Goal: Transaction & Acquisition: Purchase product/service

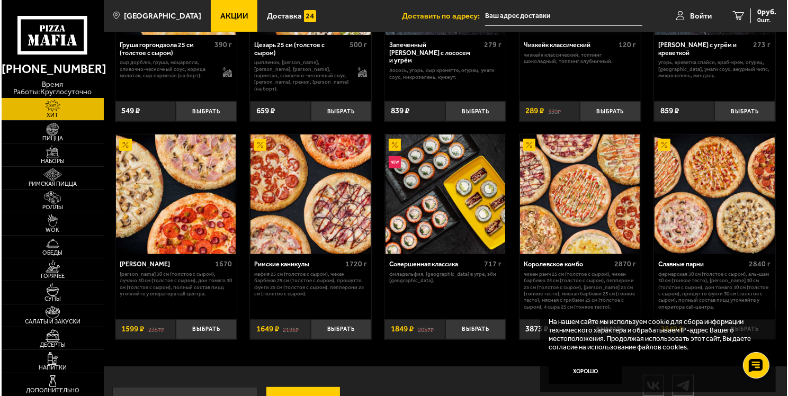
scroll to position [438, 0]
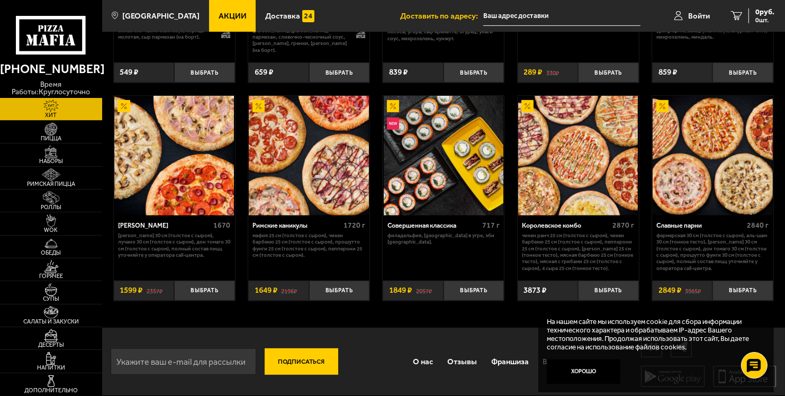
click at [707, 201] on img at bounding box center [713, 156] width 120 height 120
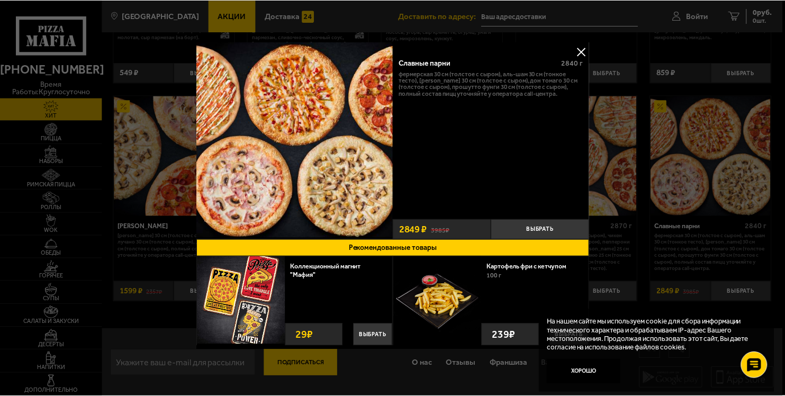
scroll to position [2, 0]
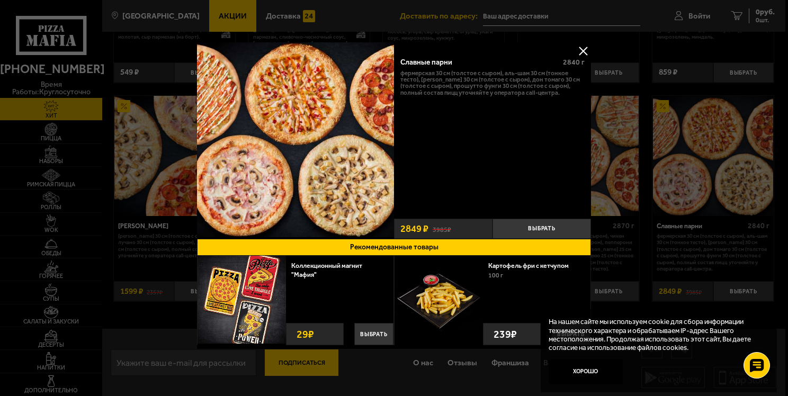
click at [576, 51] on button at bounding box center [583, 51] width 16 height 16
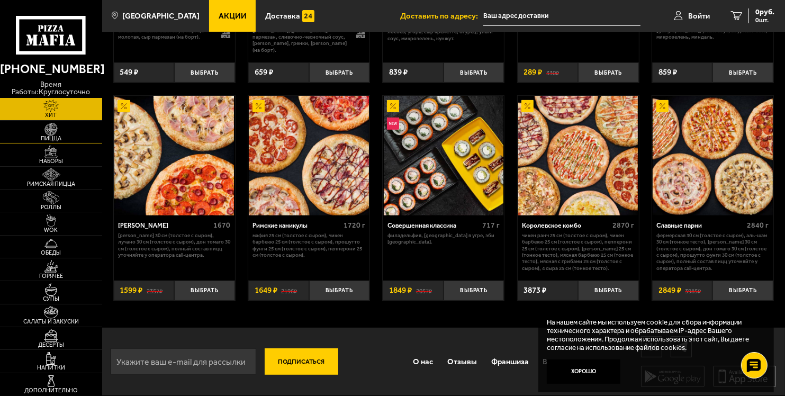
click at [55, 131] on img at bounding box center [50, 129] width 31 height 13
